Goal: Transaction & Acquisition: Purchase product/service

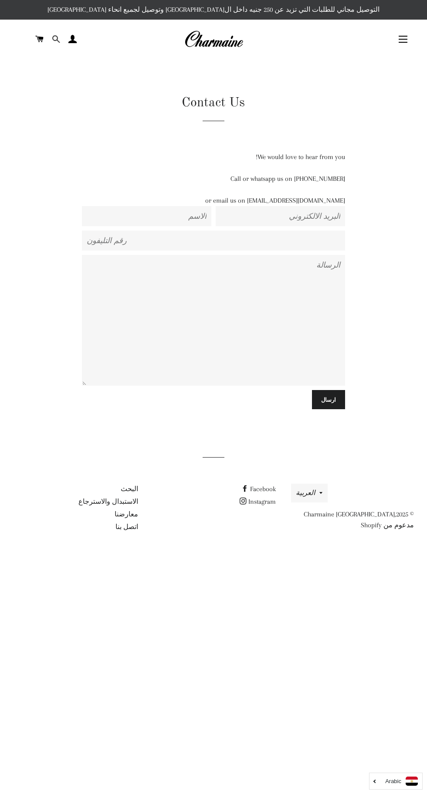
click at [55, 38] on span at bounding box center [56, 39] width 8 height 13
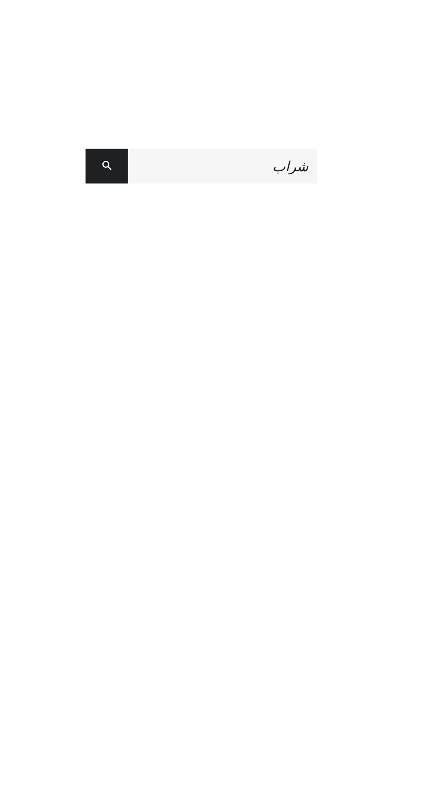
type input "شراب"
click at [148, 84] on button "البحث" at bounding box center [160, 94] width 24 height 20
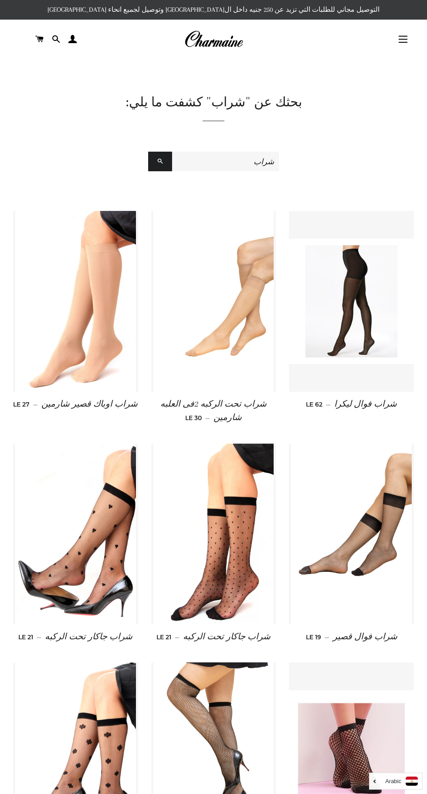
click at [225, 162] on input "شراب" at bounding box center [225, 162] width 107 height 20
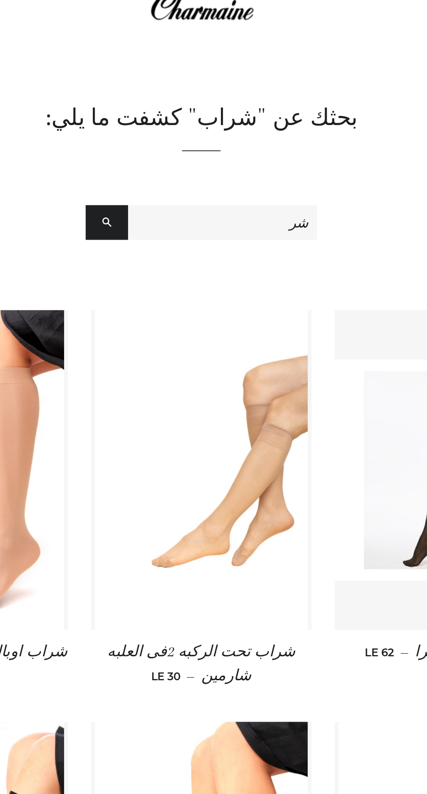
type input "ش"
type input "كلون"
click at [148, 152] on button "البحث" at bounding box center [160, 162] width 24 height 20
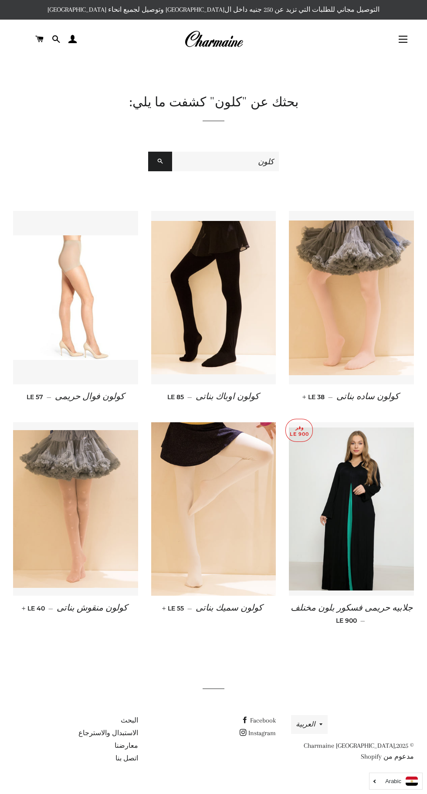
click at [49, 529] on img at bounding box center [75, 509] width 125 height 158
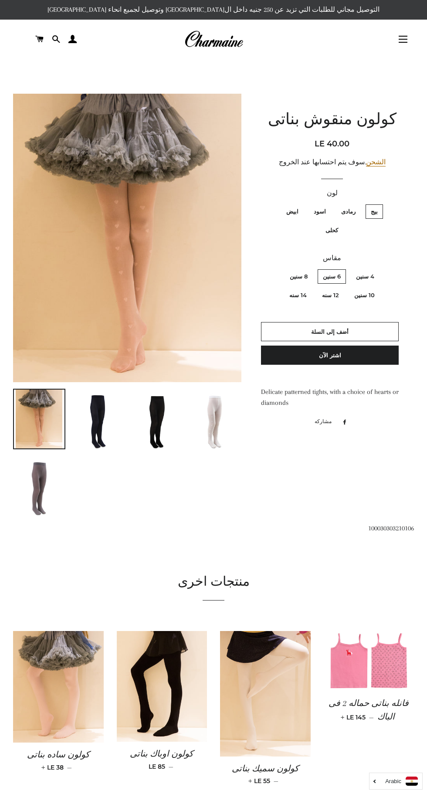
click at [349, 288] on label "10 سنين" at bounding box center [364, 295] width 31 height 14
click at [279, 268] on سنين "10 سنين" at bounding box center [278, 268] width 0 height 0
radio سنين "true"
